Goal: Information Seeking & Learning: Learn about a topic

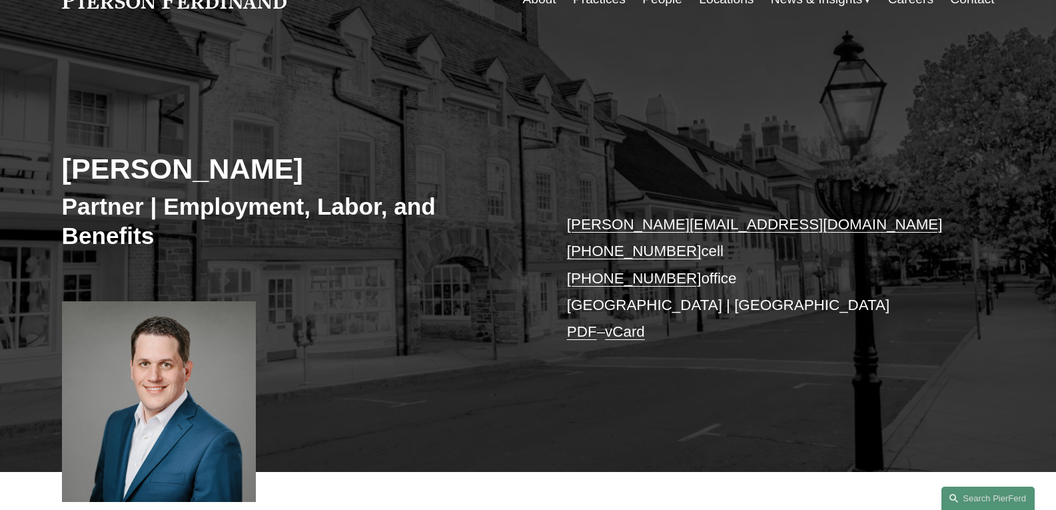
scroll to position [67, 0]
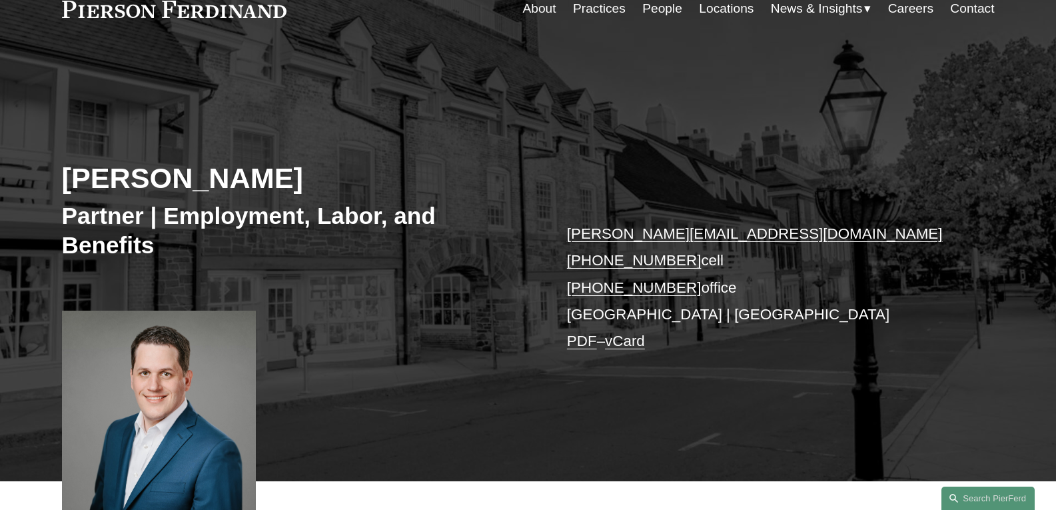
click at [657, 9] on link "People" at bounding box center [662, 8] width 40 height 25
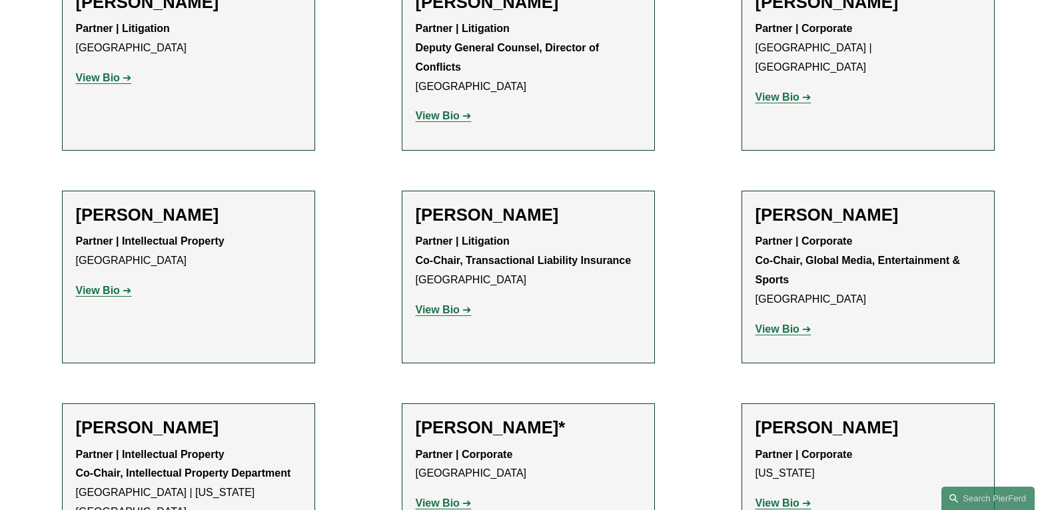
scroll to position [14321, 0]
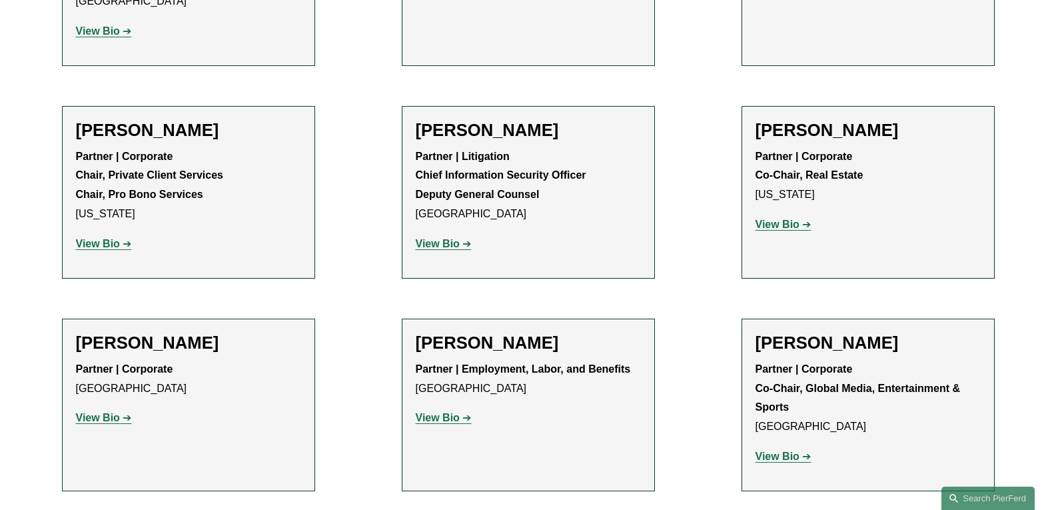
scroll to position [14854, 0]
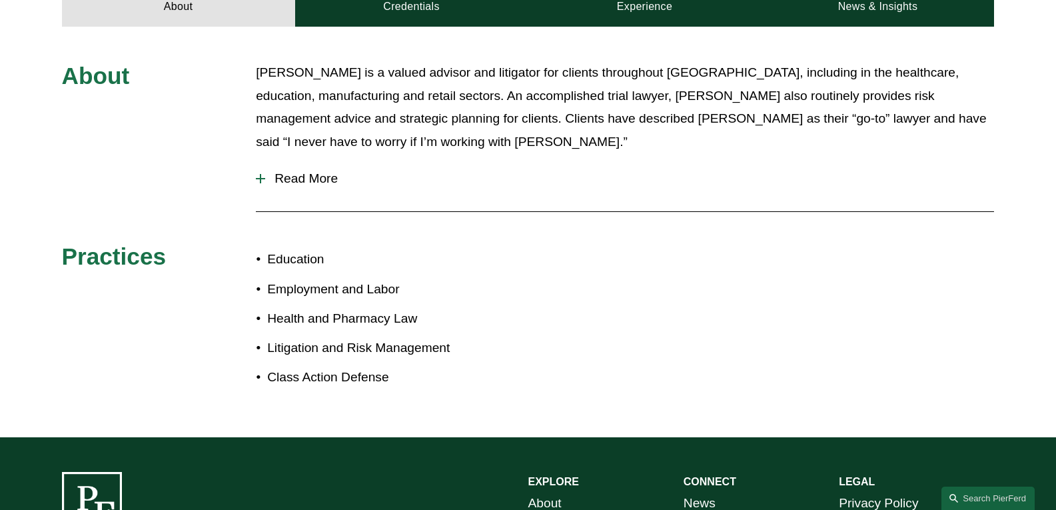
scroll to position [666, 0]
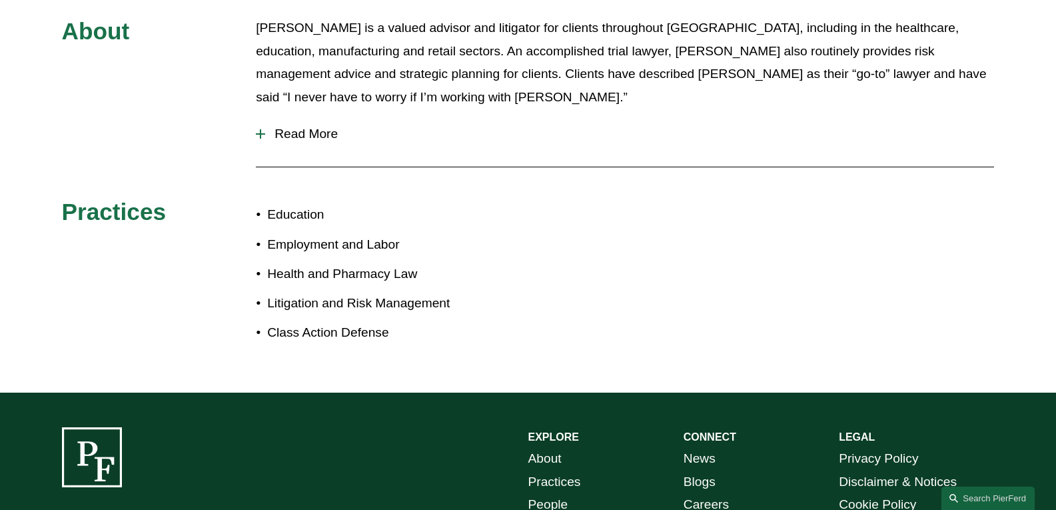
click at [292, 125] on button "Read More" at bounding box center [625, 134] width 738 height 35
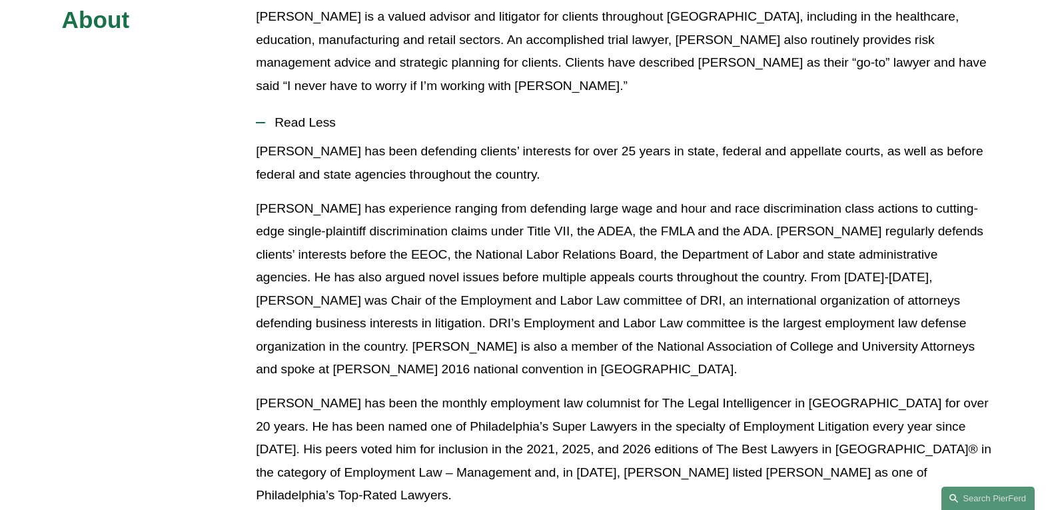
scroll to position [466, 0]
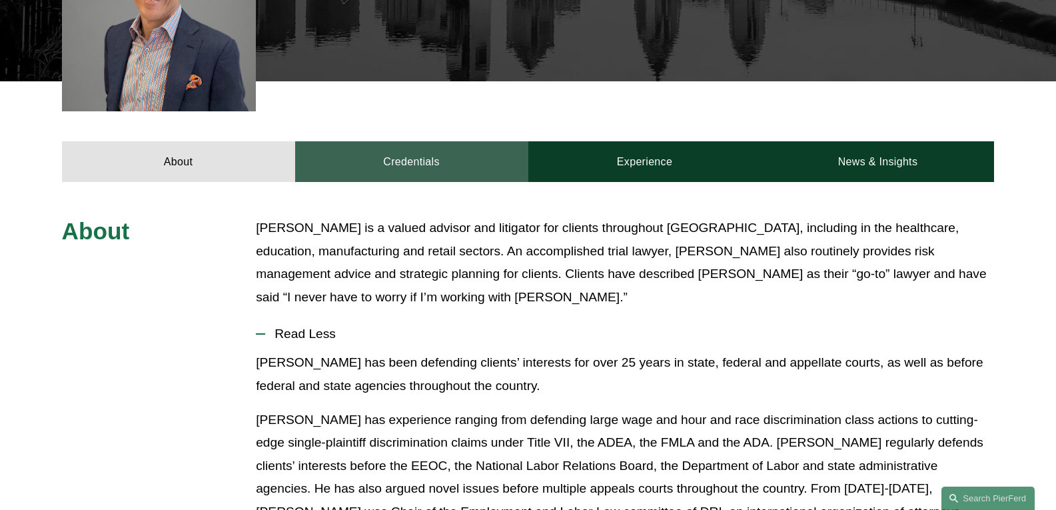
click at [425, 153] on link "Credentials" at bounding box center [411, 161] width 233 height 40
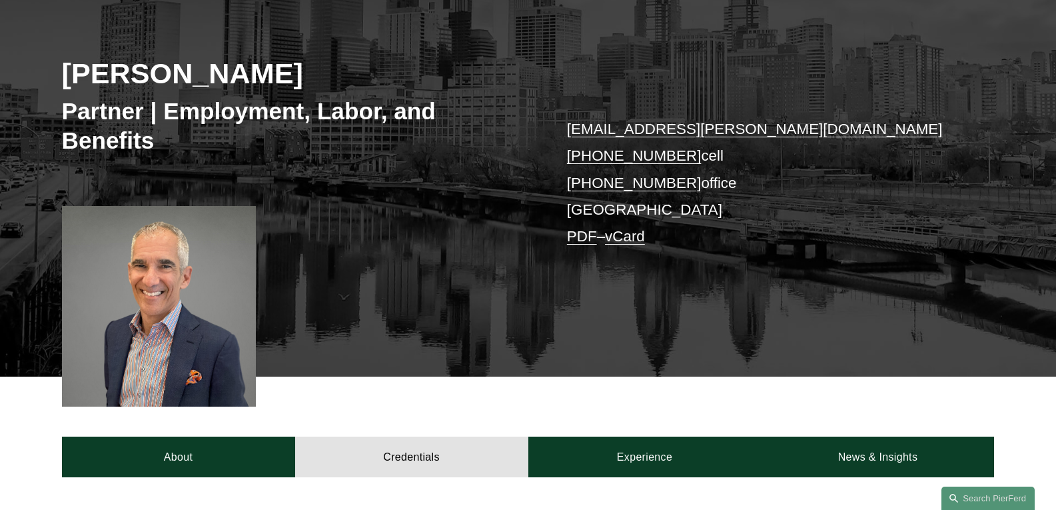
scroll to position [133, 0]
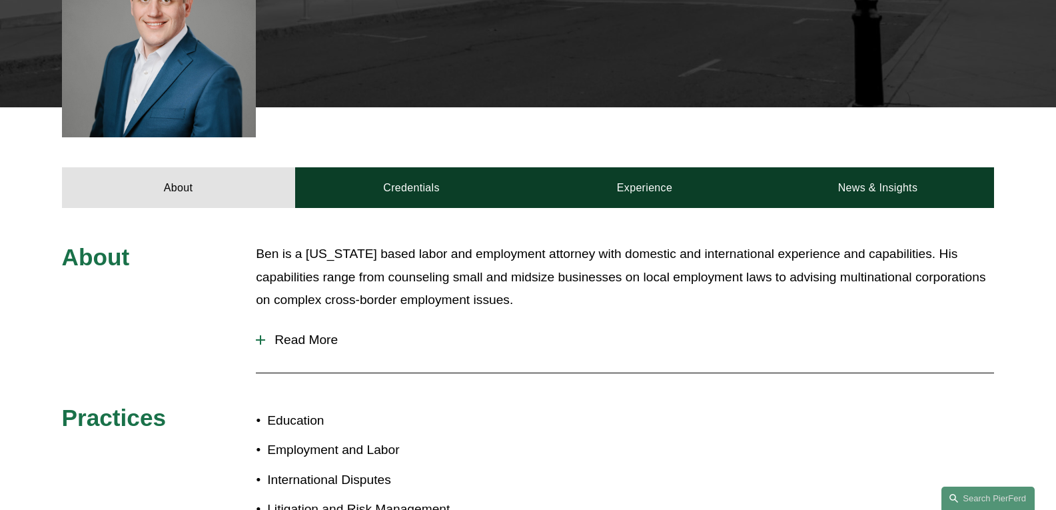
scroll to position [466, 0]
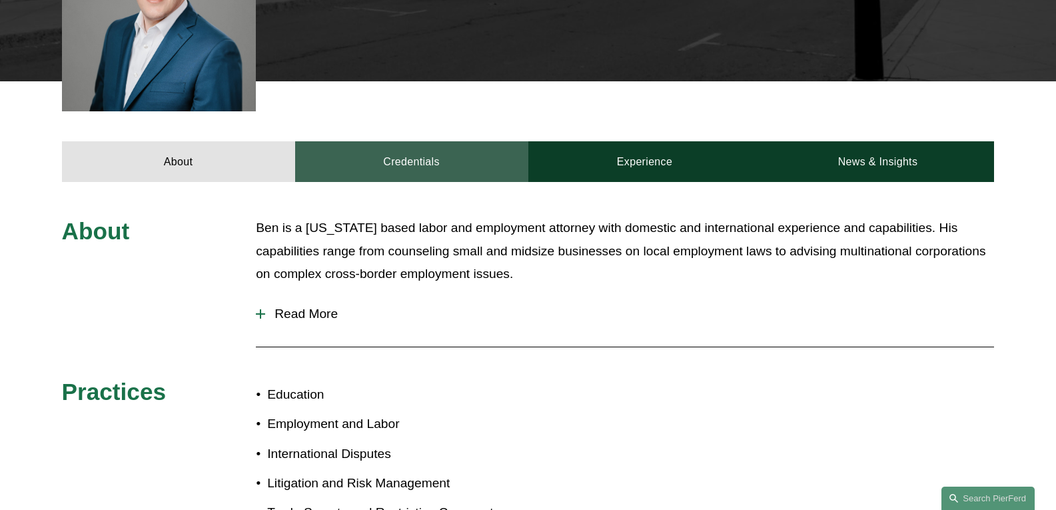
click at [444, 158] on link "Credentials" at bounding box center [411, 161] width 233 height 40
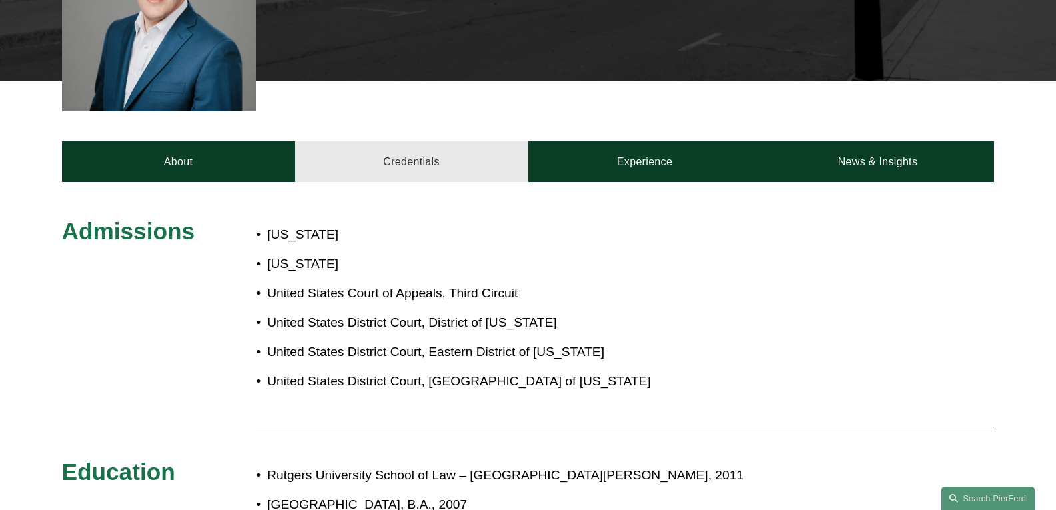
click at [444, 158] on link "Credentials" at bounding box center [411, 161] width 233 height 40
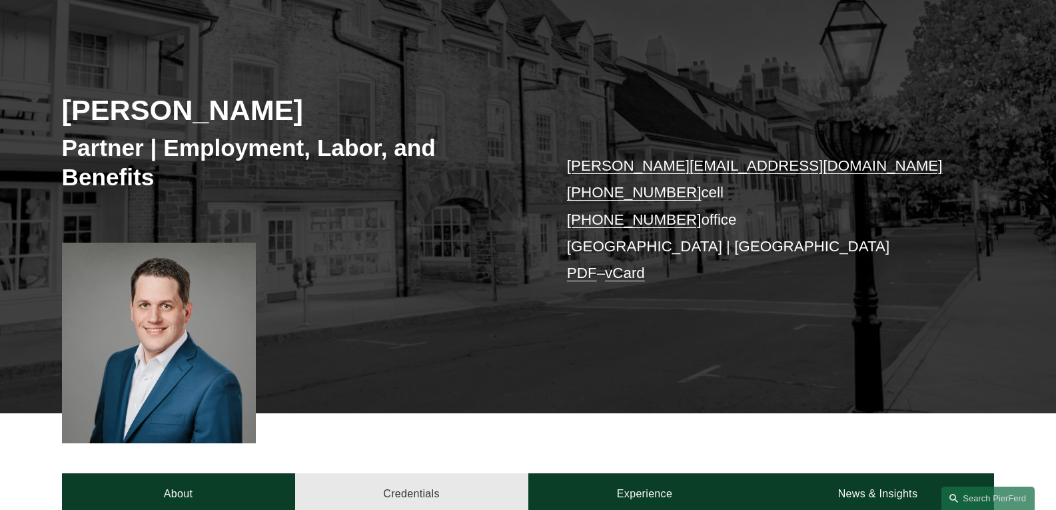
scroll to position [0, 0]
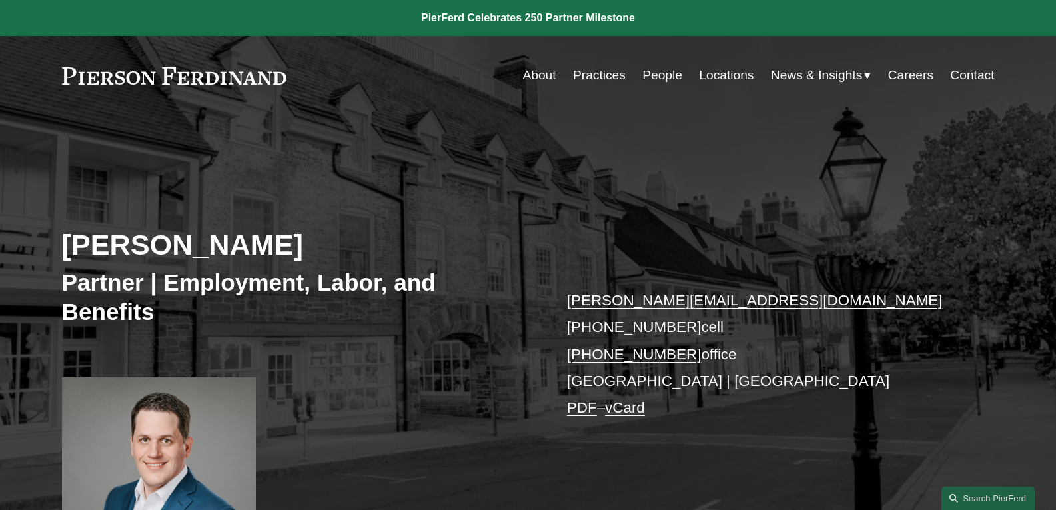
click at [530, 75] on link "About" at bounding box center [538, 75] width 33 height 25
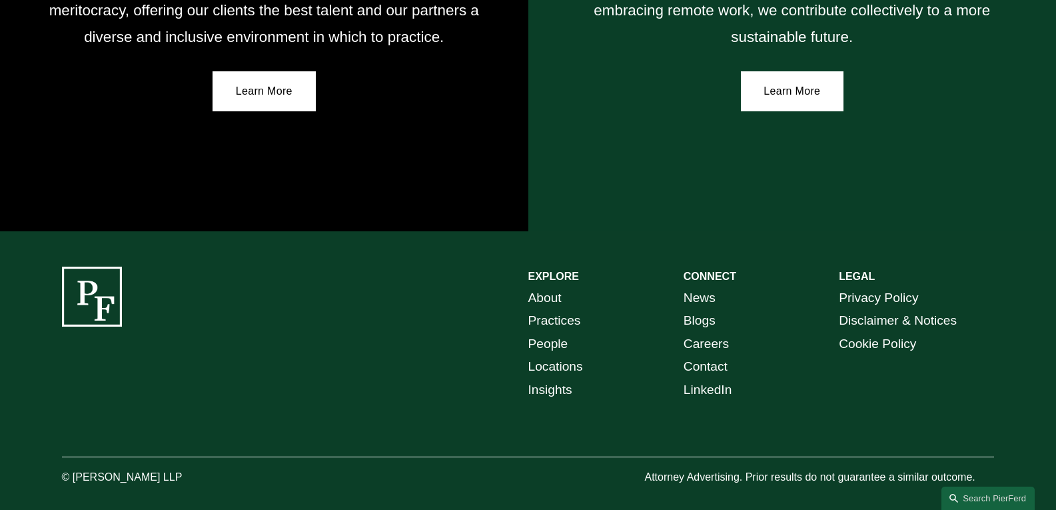
scroll to position [2441, 0]
